Goal: Task Accomplishment & Management: Manage account settings

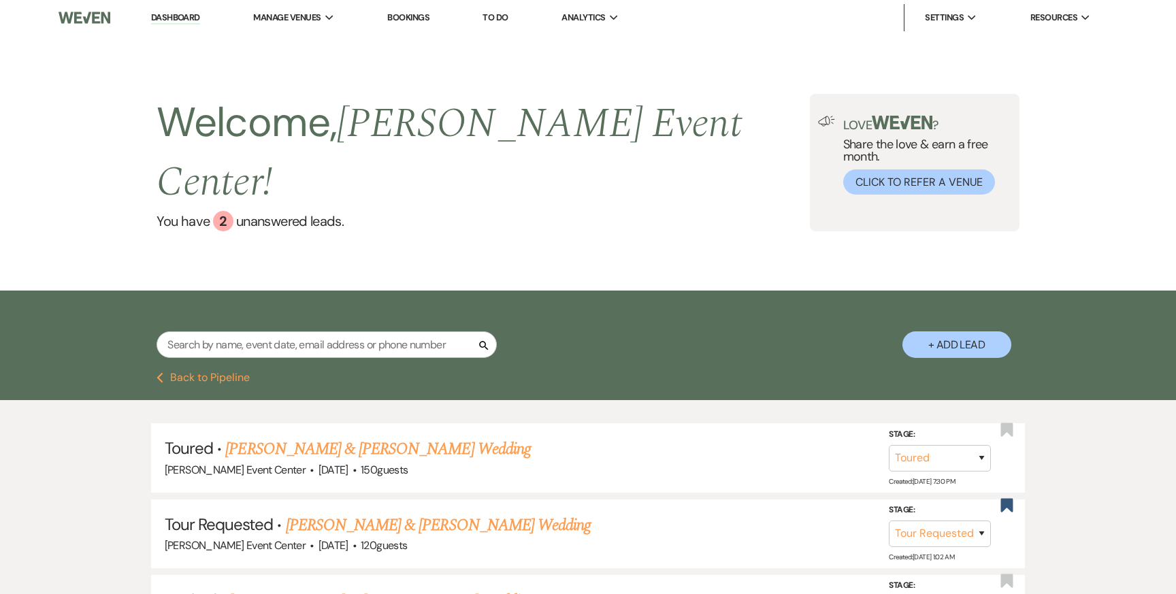
select select "5"
select select "2"
select select "8"
select select "4"
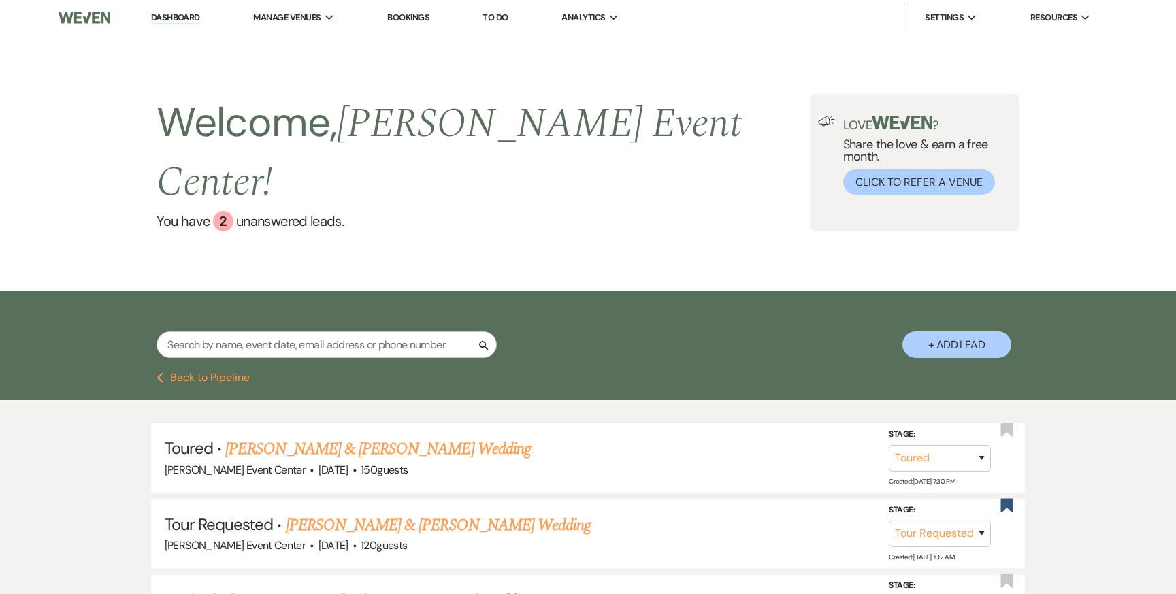
select select "8"
select select "2"
click at [189, 19] on link "Dashboard" at bounding box center [175, 18] width 49 height 13
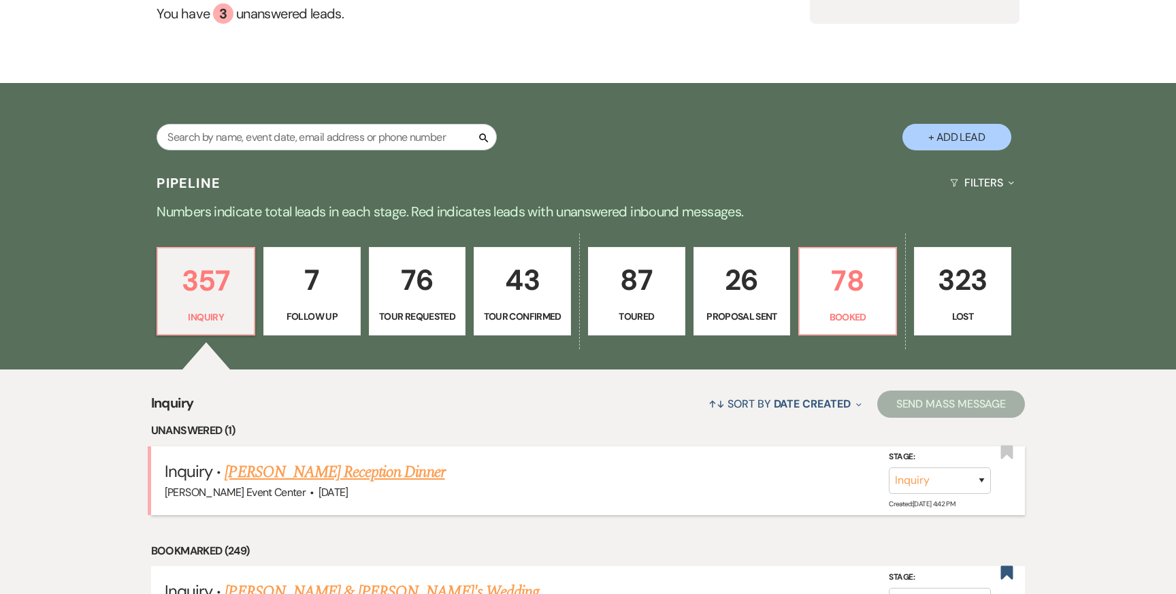
scroll to position [214, 0]
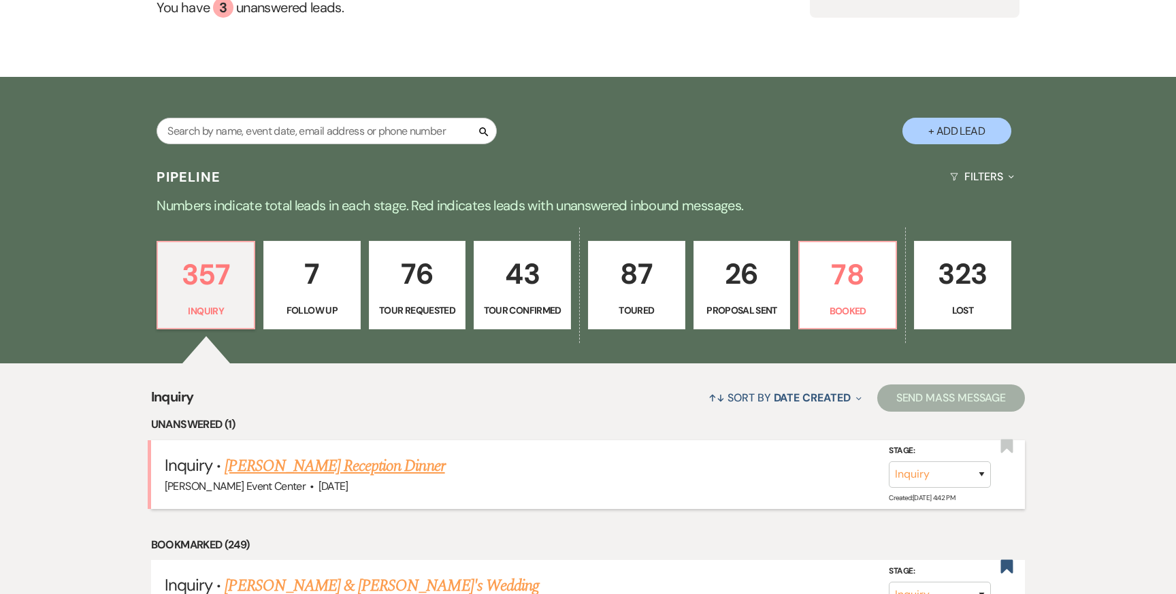
click at [315, 454] on link "[PERSON_NAME] Reception Dinner" at bounding box center [335, 466] width 220 height 25
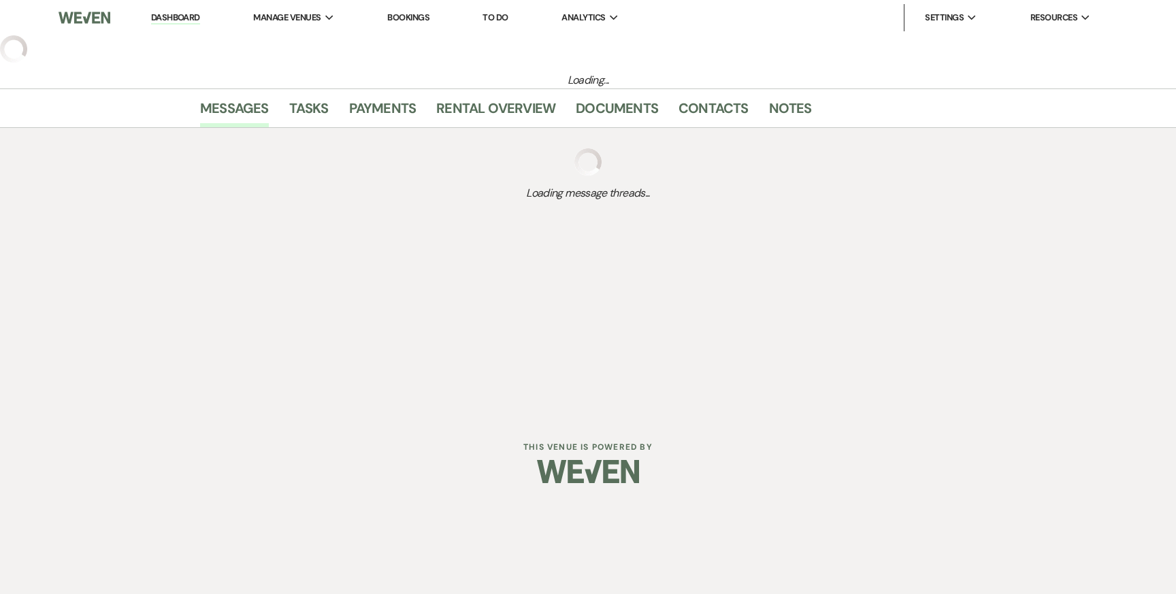
select select "5"
select select "13"
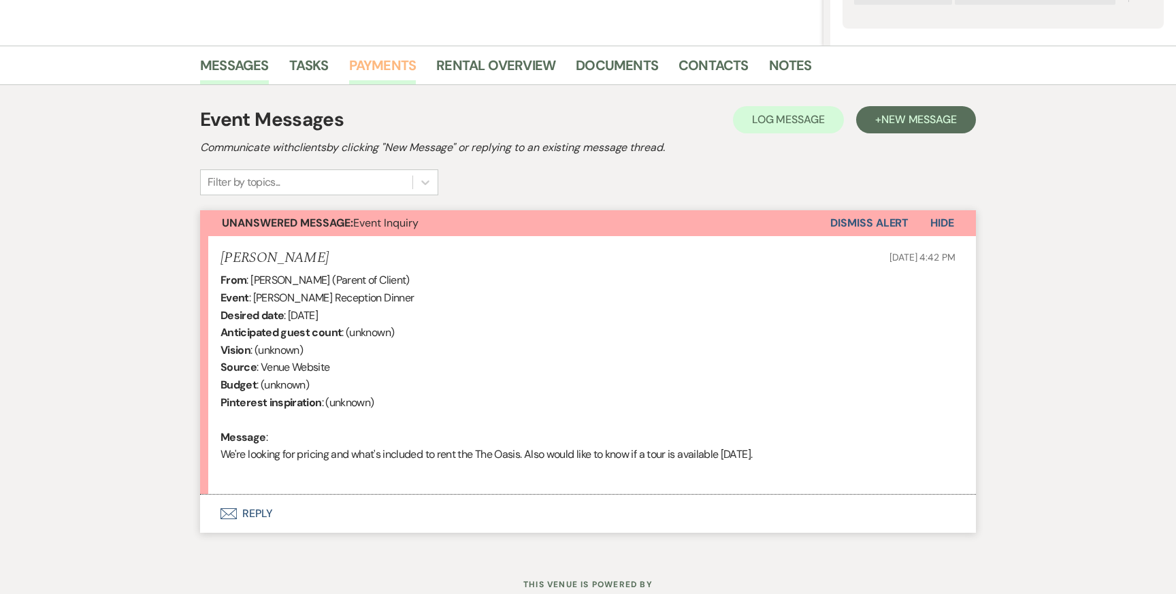
scroll to position [295, 0]
